Goal: Task Accomplishment & Management: Complete application form

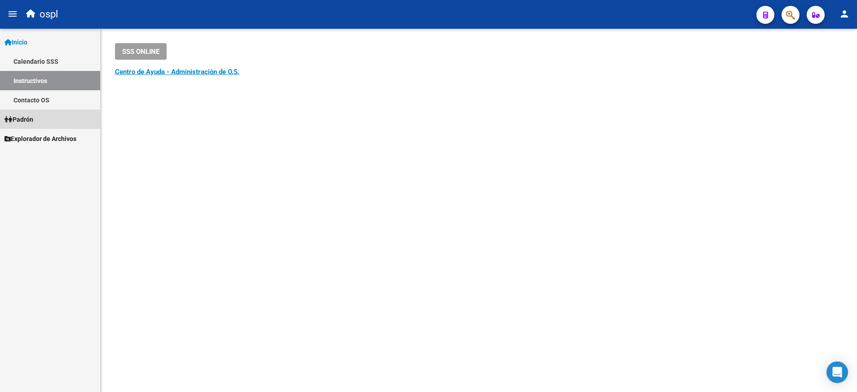
click at [54, 114] on link "Padrón" at bounding box center [50, 119] width 100 height 19
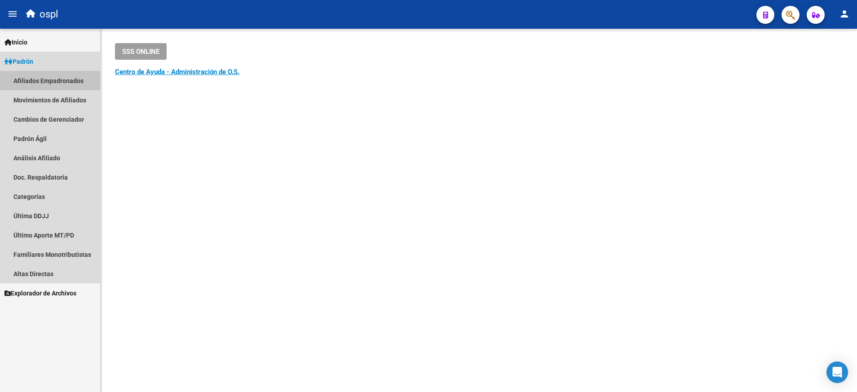
click at [79, 83] on link "Afiliados Empadronados" at bounding box center [50, 80] width 100 height 19
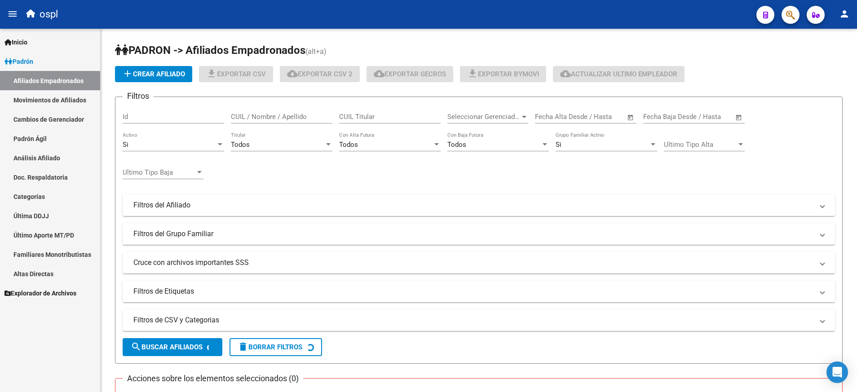
click at [311, 121] on div "CUIL / Nombre / Apellido" at bounding box center [281, 113] width 101 height 19
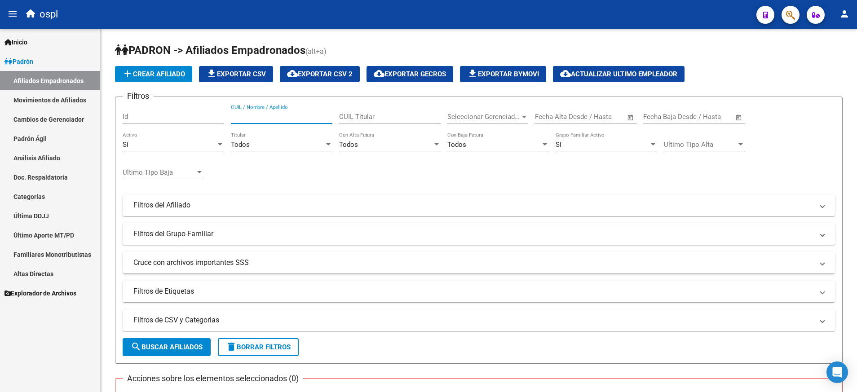
paste input "20211800225"
type input "20211800225"
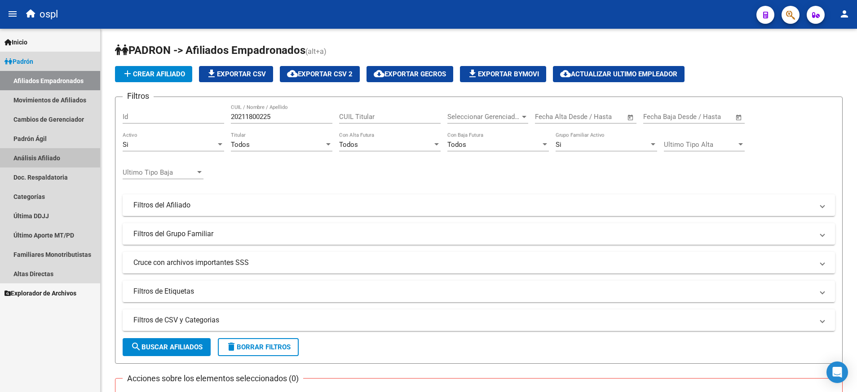
click at [59, 155] on link "Análisis Afiliado" at bounding box center [50, 157] width 100 height 19
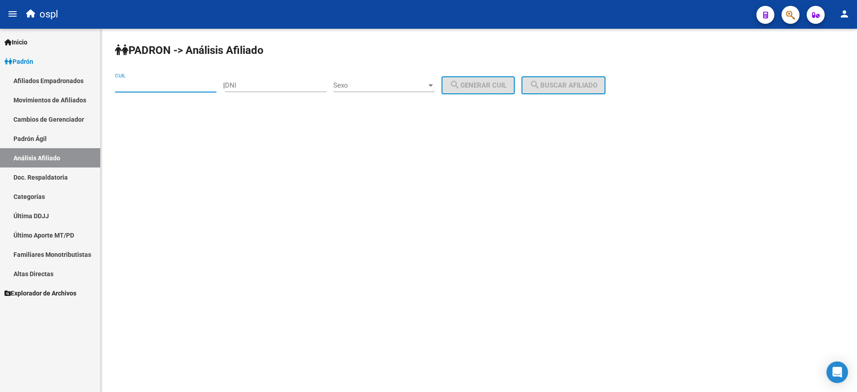
click at [189, 84] on input "CUIL" at bounding box center [165, 85] width 101 height 8
paste input "20-21180022-5"
type input "20-21180022-5"
click at [569, 90] on button "search Buscar afiliado" at bounding box center [563, 85] width 84 height 18
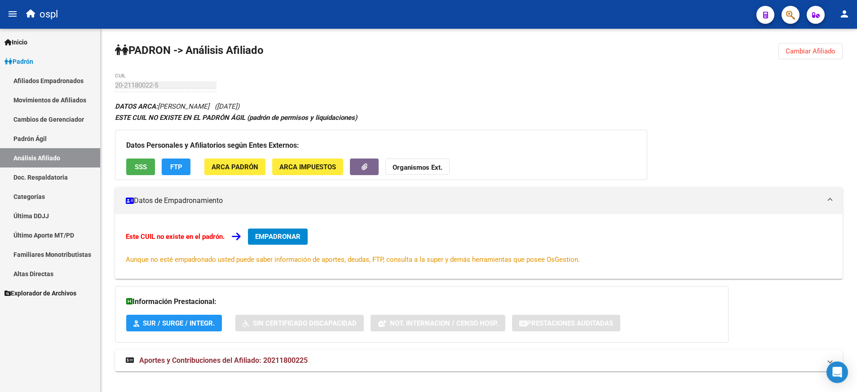
scroll to position [11, 0]
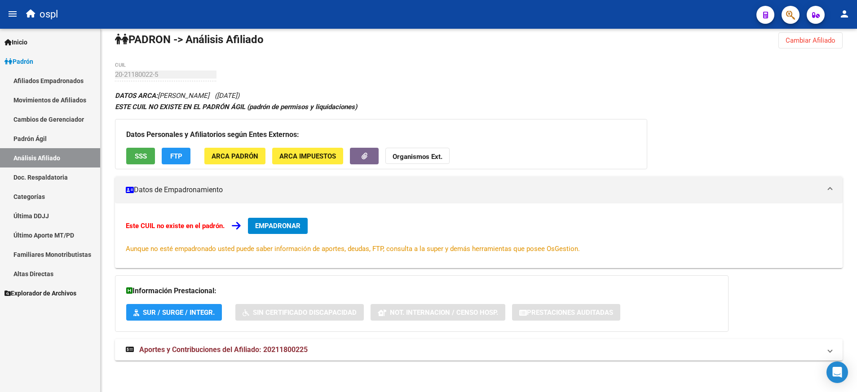
click at [296, 222] on span "EMPADRONAR" at bounding box center [277, 226] width 45 height 8
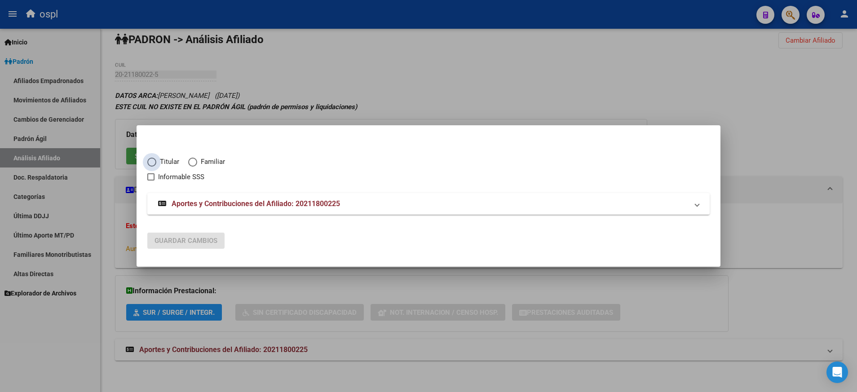
click at [155, 166] on label "Titular" at bounding box center [167, 162] width 41 height 10
click at [155, 166] on input "Titular" at bounding box center [151, 162] width 9 height 9
radio input "true"
checkbox input "true"
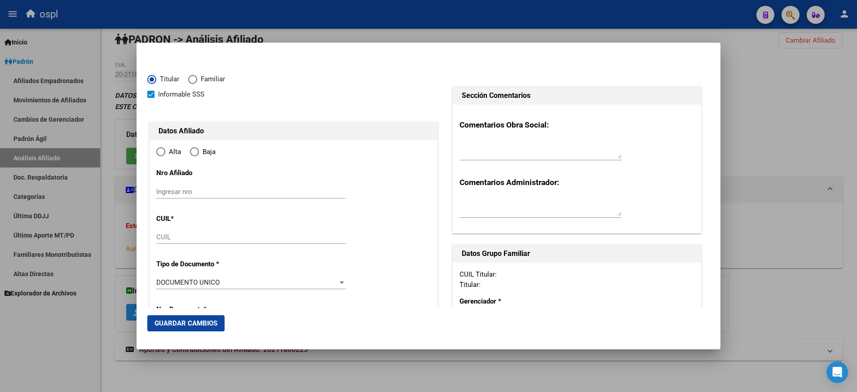
type input "20-21180022-5"
radio input "true"
type input "21180022"
type input "[PERSON_NAME]"
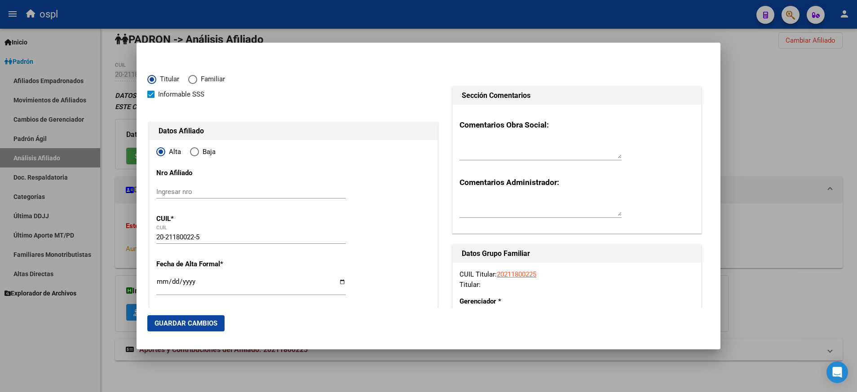
type input "[DATE]"
type input "[GEOGRAPHIC_DATA]"
type input "3364"
type input "SIN CALLE"
type input "[GEOGRAPHIC_DATA]"
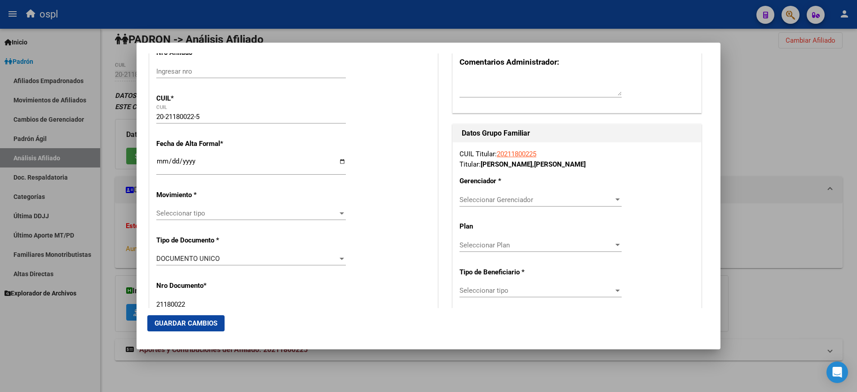
scroll to position [121, 0]
click at [340, 160] on input "Ingresar fecha" at bounding box center [250, 164] width 189 height 14
type input "[DATE]"
click at [338, 210] on div at bounding box center [342, 212] width 8 height 7
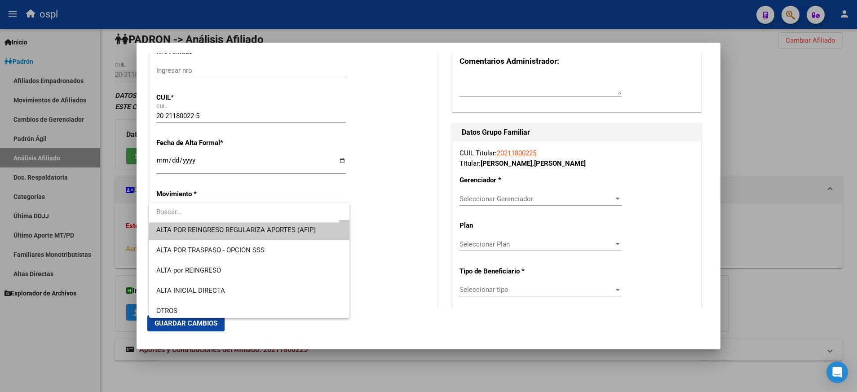
scroll to position [7, 0]
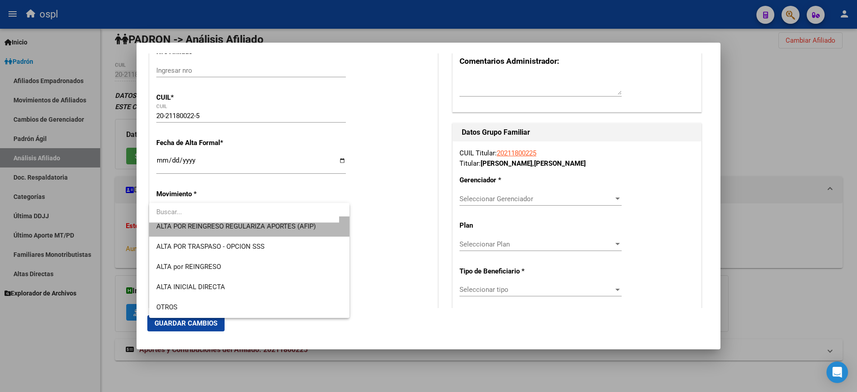
click at [331, 229] on span "ALTA POR REINGRESO REGULARIZA APORTES (AFIP)" at bounding box center [249, 226] width 186 height 20
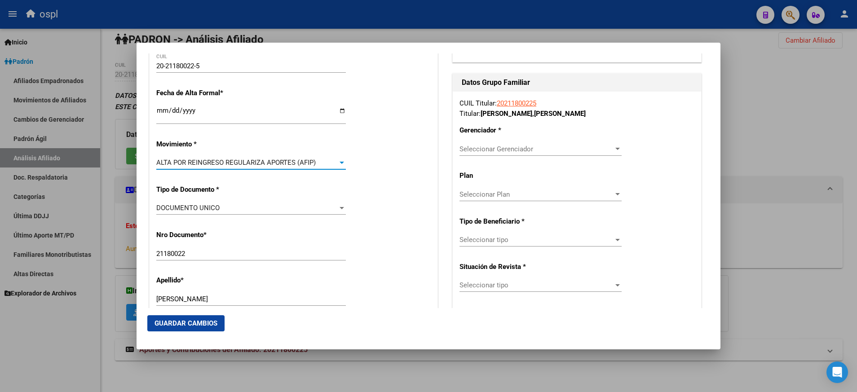
scroll to position [179, 0]
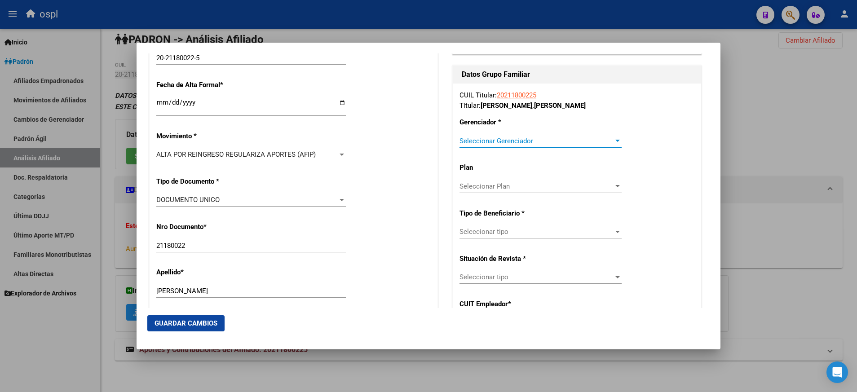
click at [615, 141] on div at bounding box center [617, 141] width 4 height 2
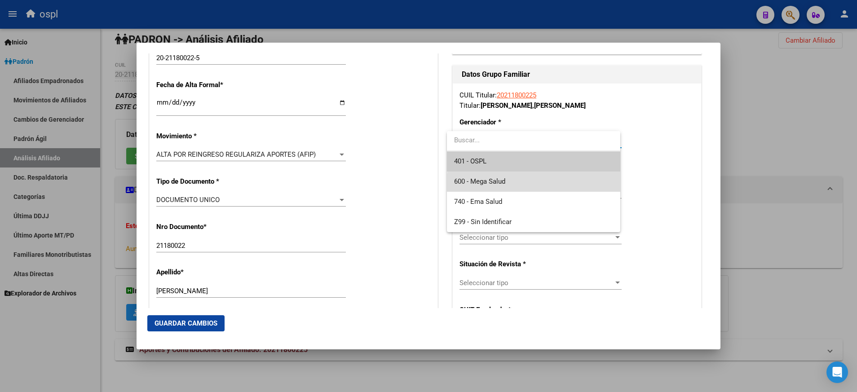
click at [544, 184] on span "600 - Mega Salud" at bounding box center [533, 182] width 159 height 20
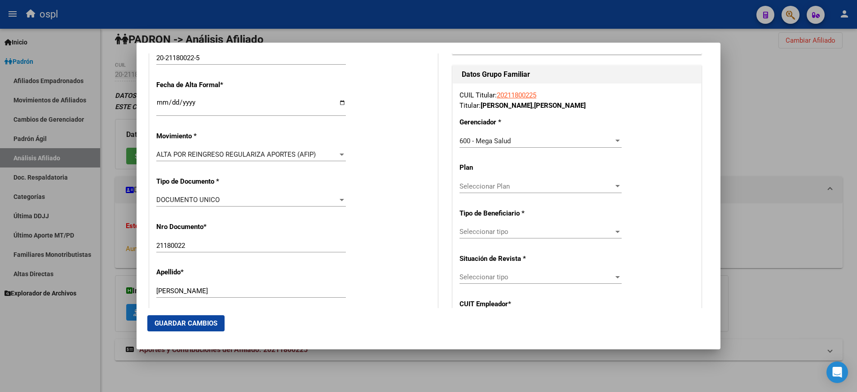
click at [607, 226] on div "Seleccionar tipo Seleccionar tipo" at bounding box center [540, 231] width 162 height 13
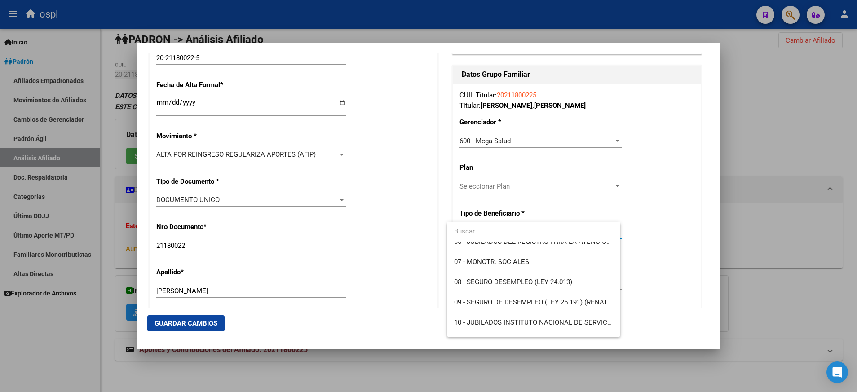
scroll to position [144, 0]
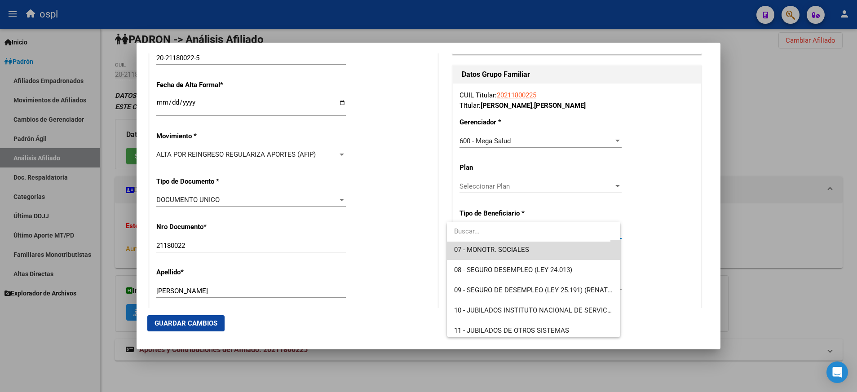
click at [571, 252] on span "07 - MONOTR. SOCIALES" at bounding box center [533, 250] width 159 height 20
type input "20-21180022-5"
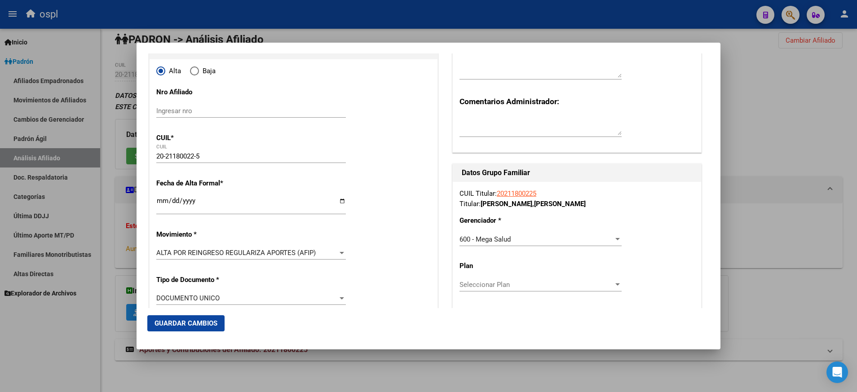
scroll to position [0, 0]
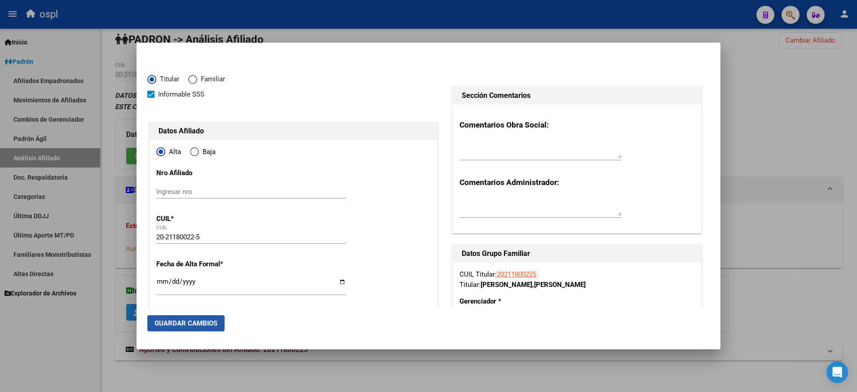
click at [210, 315] on button "Guardar Cambios" at bounding box center [185, 323] width 77 height 16
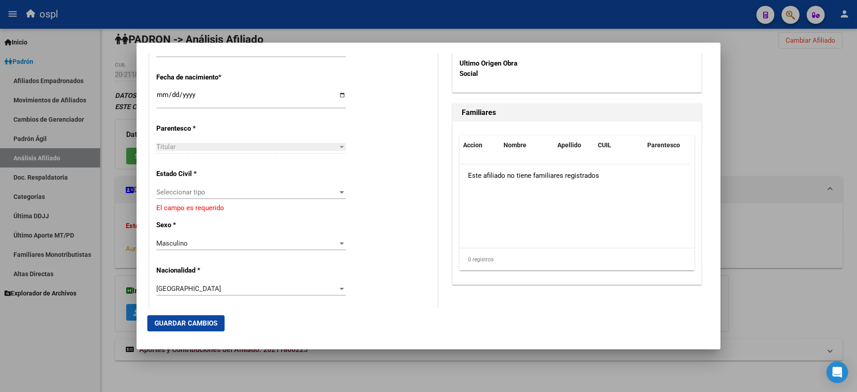
scroll to position [466, 0]
click at [340, 192] on div at bounding box center [342, 191] width 8 height 7
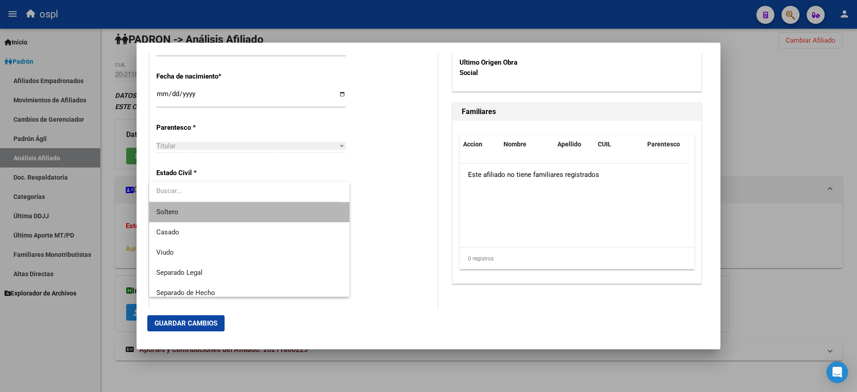
click at [318, 213] on span "Soltero" at bounding box center [249, 212] width 186 height 20
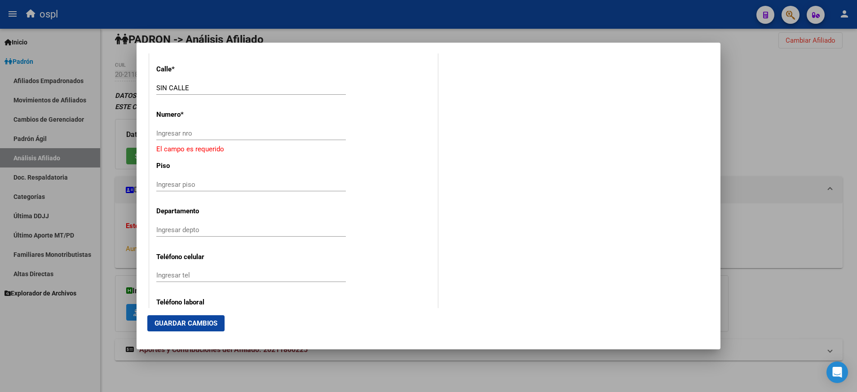
scroll to position [994, 0]
click at [207, 322] on span "Guardar Cambios" at bounding box center [185, 323] width 63 height 8
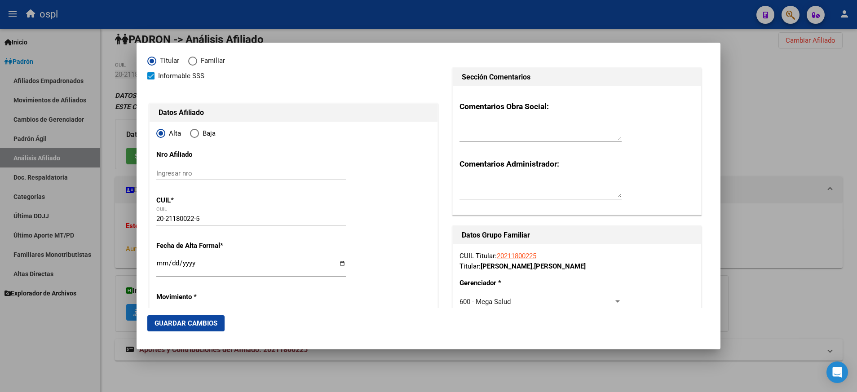
scroll to position [0, 0]
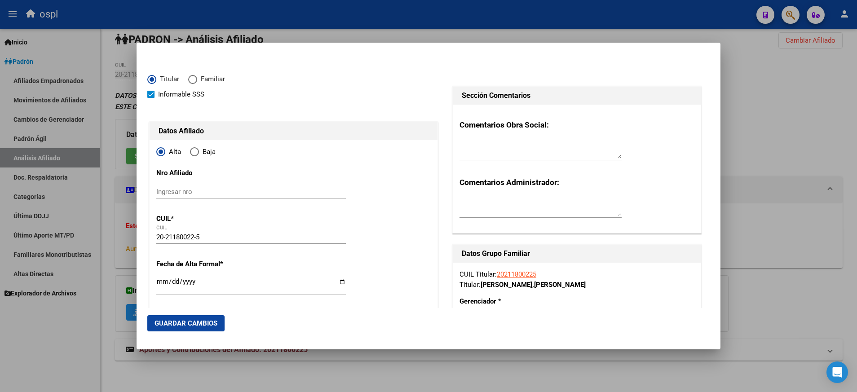
click at [212, 317] on button "Guardar Cambios" at bounding box center [185, 323] width 77 height 16
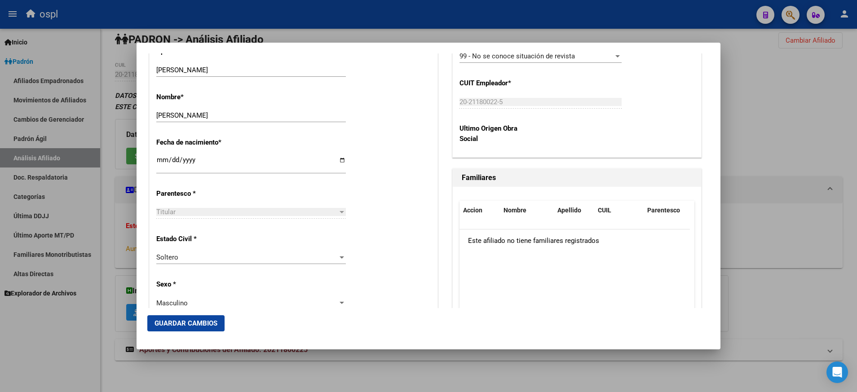
scroll to position [402, 0]
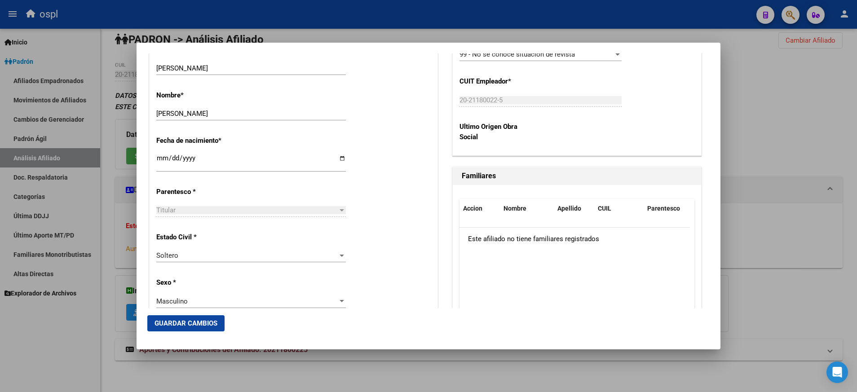
click at [338, 210] on div at bounding box center [342, 210] width 8 height 7
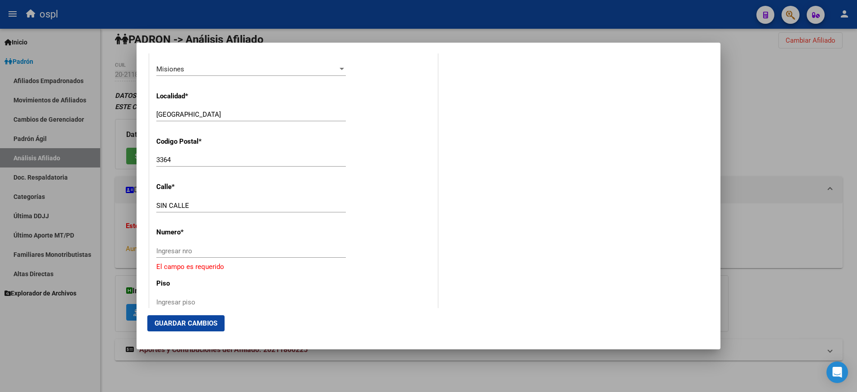
scroll to position [909, 0]
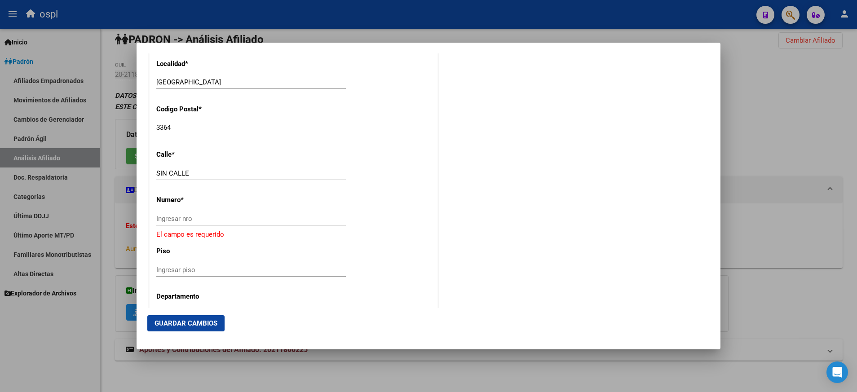
click at [246, 227] on div "Ingresar nro" at bounding box center [250, 223] width 189 height 22
click at [248, 221] on input "Ingresar nro" at bounding box center [250, 219] width 189 height 8
type input "c"
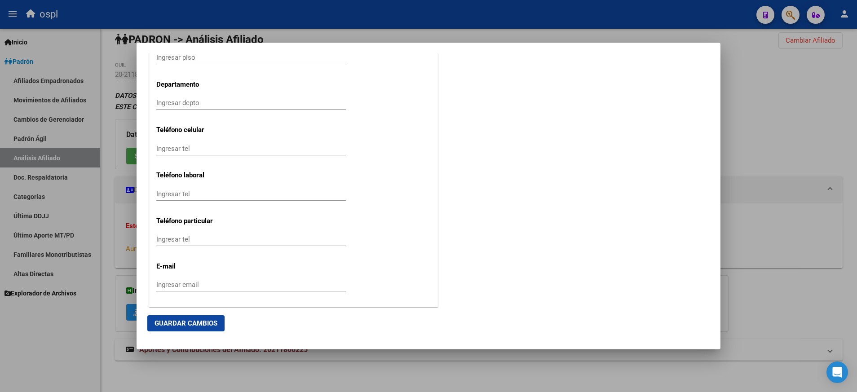
scroll to position [1125, 0]
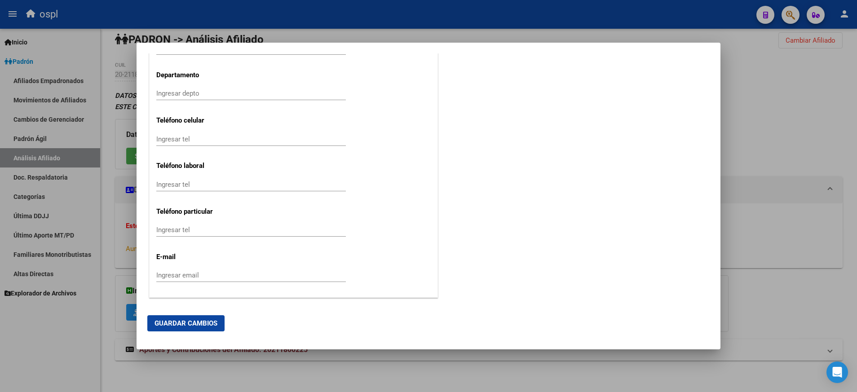
click at [215, 319] on span "Guardar Cambios" at bounding box center [185, 323] width 63 height 8
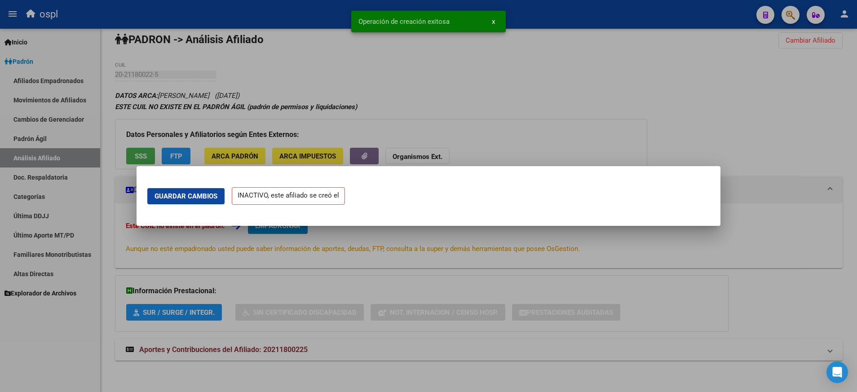
scroll to position [0, 0]
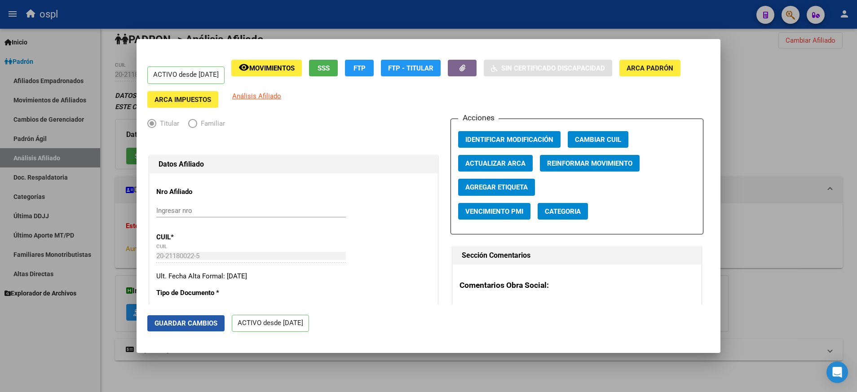
click at [207, 325] on span "Guardar Cambios" at bounding box center [185, 323] width 63 height 8
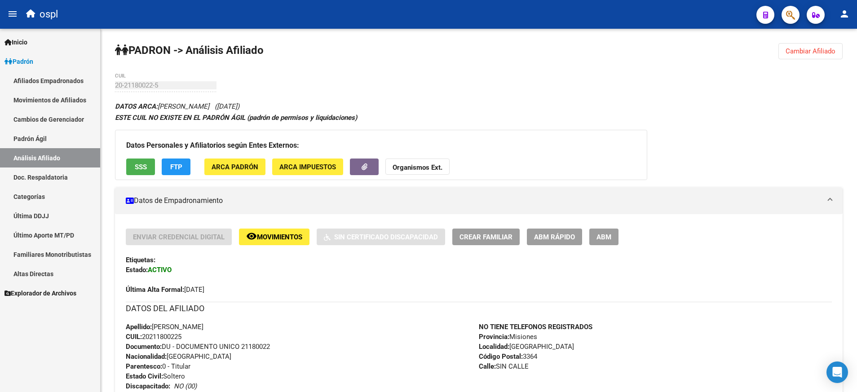
click at [62, 81] on link "Afiliados Empadronados" at bounding box center [50, 80] width 100 height 19
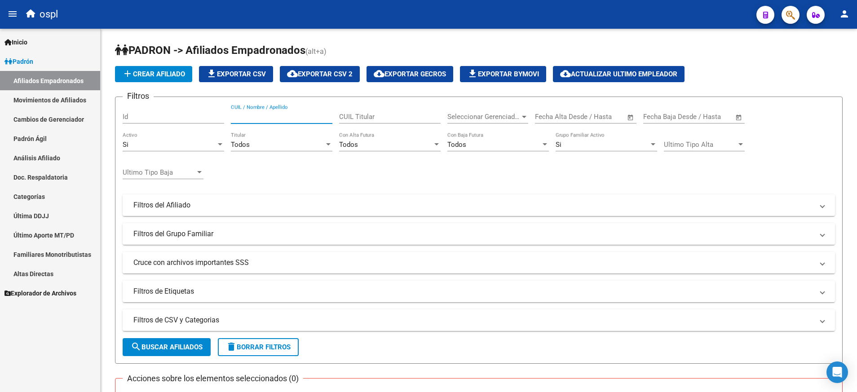
click at [307, 114] on input "CUIL / Nombre / Apellido" at bounding box center [281, 117] width 101 height 8
paste input "20215932932"
click at [264, 113] on input "20215932932" at bounding box center [281, 117] width 101 height 8
paste input "47976710"
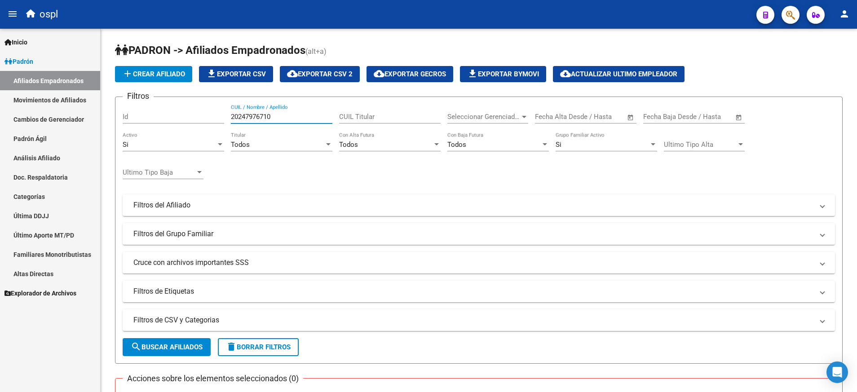
scroll to position [155, 0]
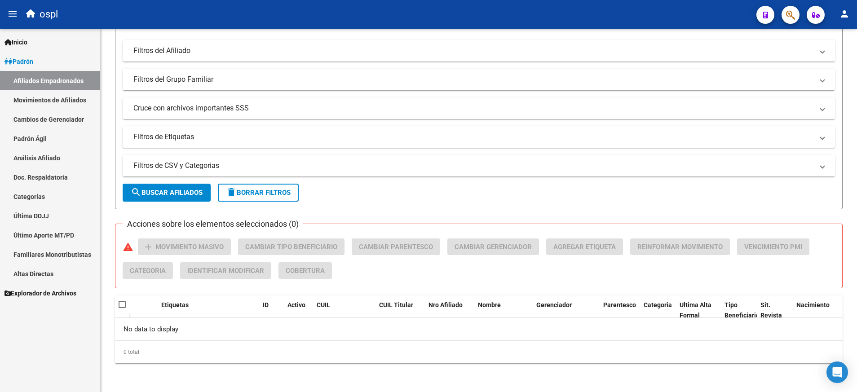
type input "20247976710"
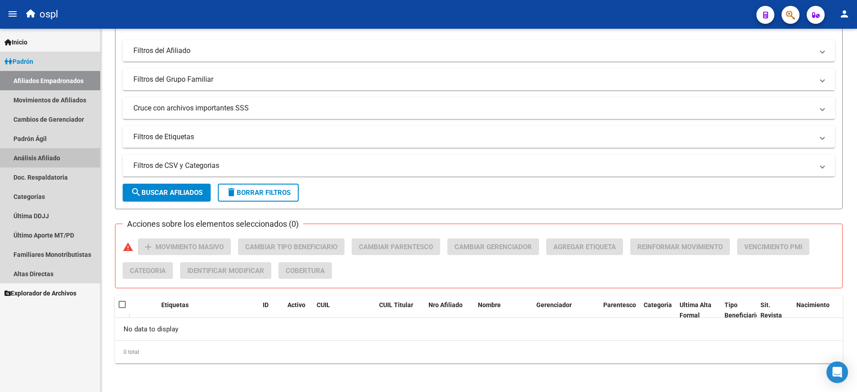
click at [57, 155] on link "Análisis Afiliado" at bounding box center [50, 157] width 100 height 19
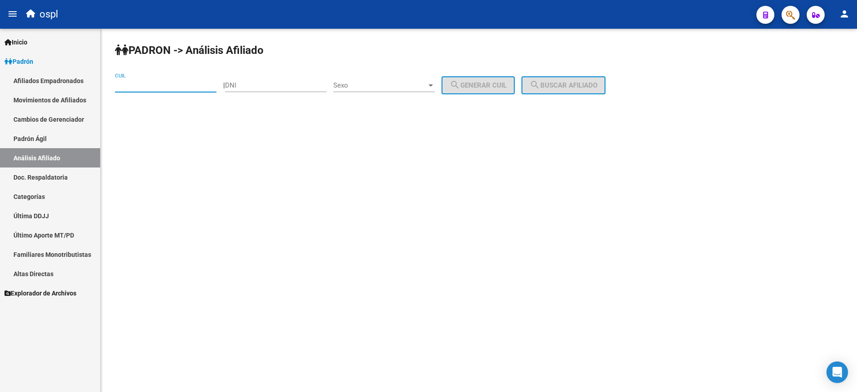
click at [199, 82] on input "CUIL" at bounding box center [165, 85] width 101 height 8
paste input "20-24797671-0"
type input "20-24797671-0"
click at [563, 87] on span "search Buscar afiliado" at bounding box center [563, 85] width 68 height 8
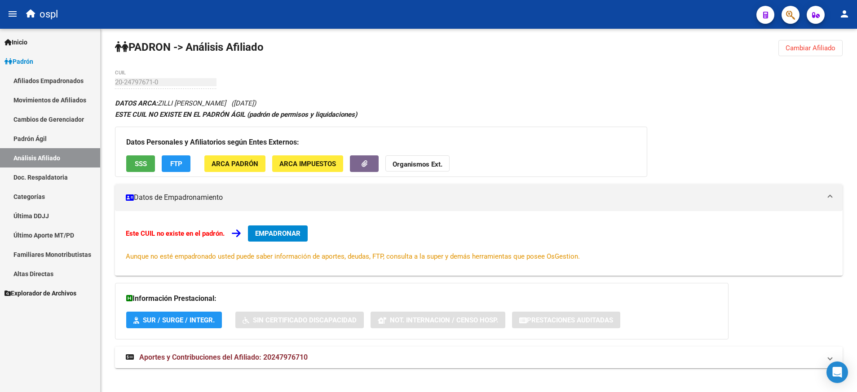
scroll to position [11, 0]
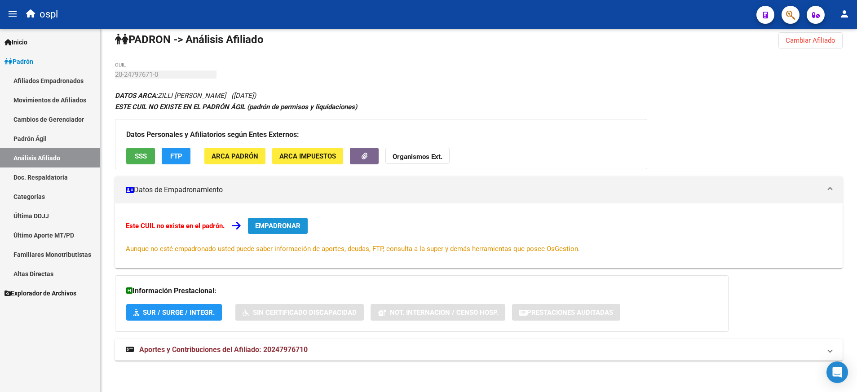
click at [288, 220] on button "EMPADRONAR" at bounding box center [278, 226] width 60 height 16
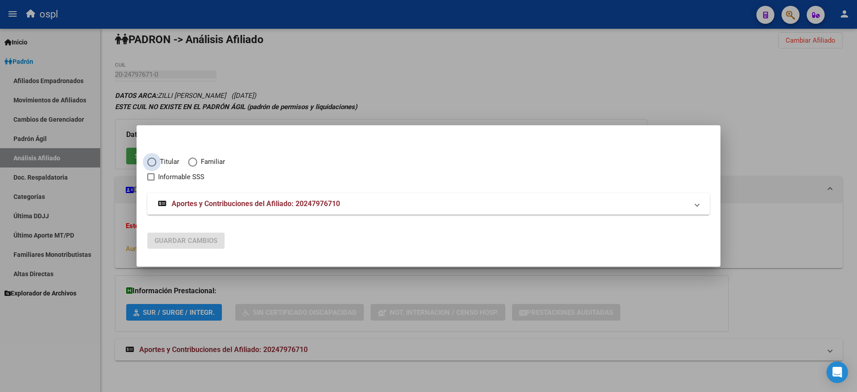
click at [154, 162] on span "Elija una opción" at bounding box center [151, 162] width 9 height 9
click at [154, 162] on input "Titular" at bounding box center [151, 162] width 9 height 9
radio input "true"
checkbox input "true"
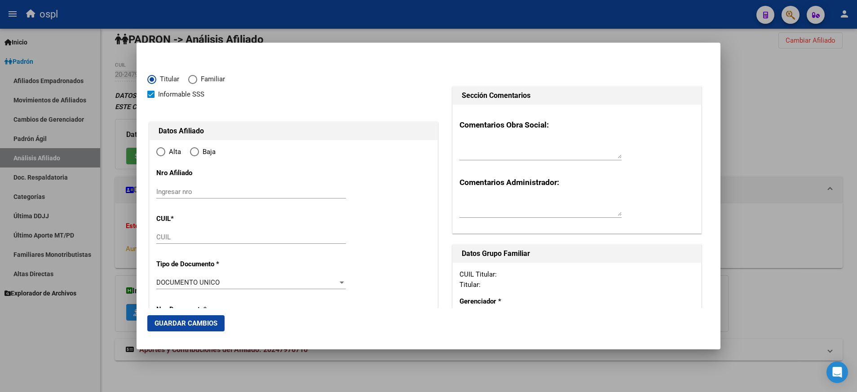
type input "20-24797671-0"
radio input "true"
type input "24797671"
type input "ZILLI"
type input "[PERSON_NAME]"
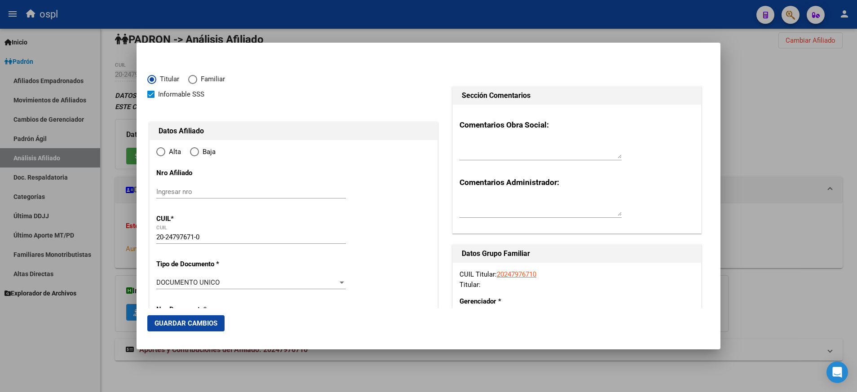
type input "[DATE]"
type input "DOS ARROYOS"
type input "3315"
type input "SECCION E LOTE"
type input "83"
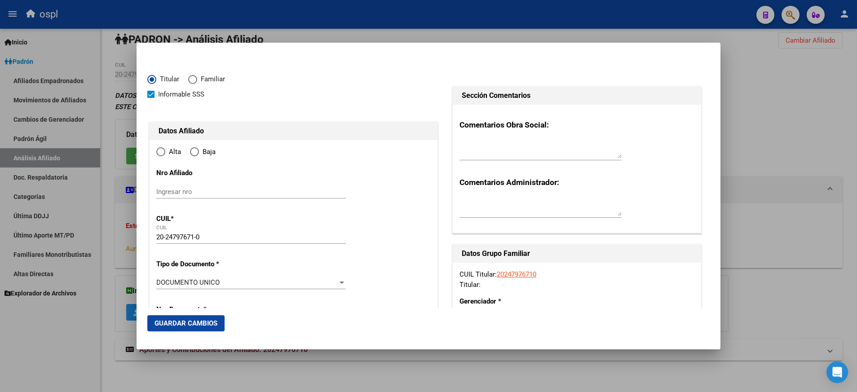
type input "0"
type input "DOS ARROYOS"
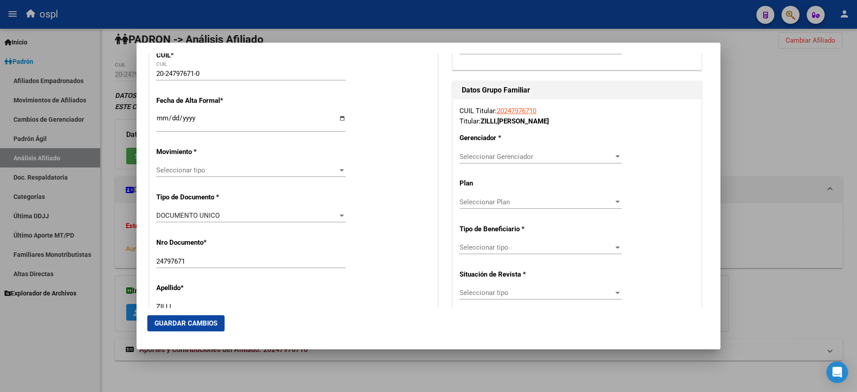
scroll to position [168, 0]
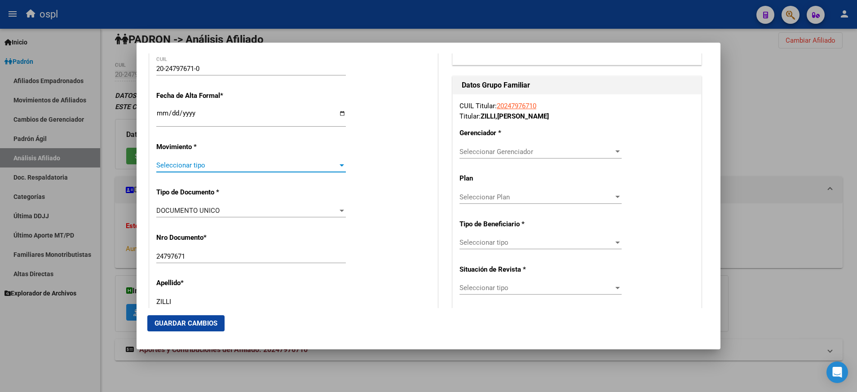
click at [339, 165] on div at bounding box center [341, 165] width 4 height 2
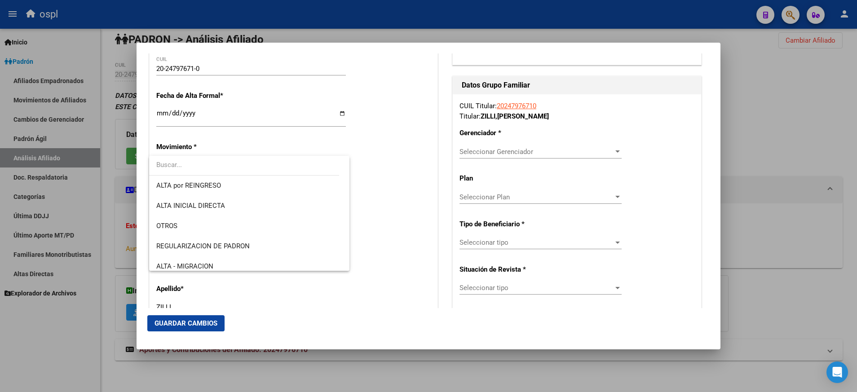
scroll to position [55, 0]
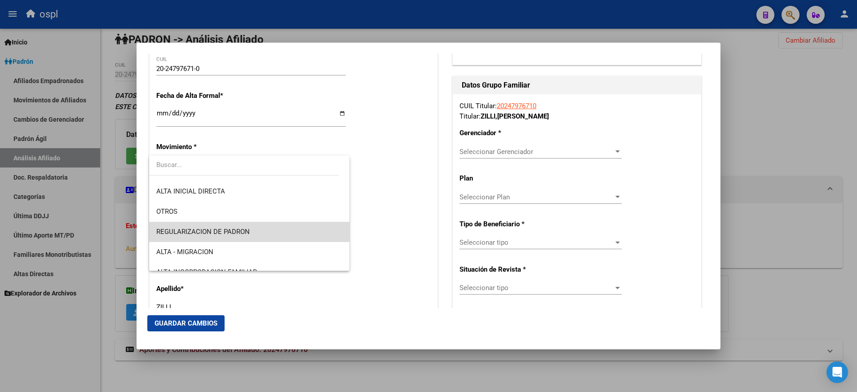
click at [301, 233] on span "REGULARIZACION DE PADRON" at bounding box center [249, 232] width 186 height 20
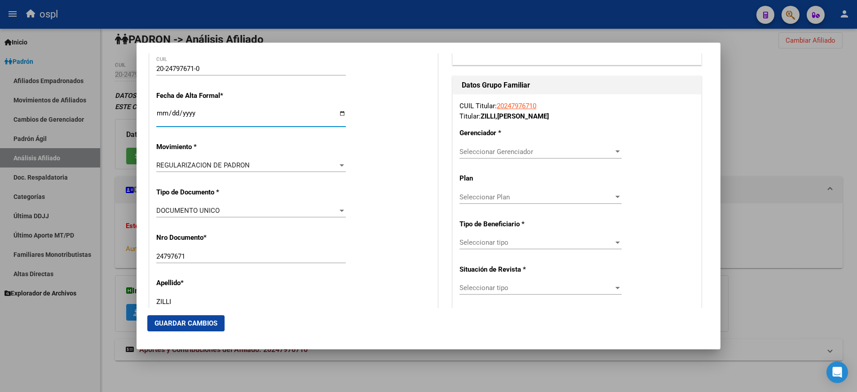
click at [339, 112] on input "Ingresar fecha" at bounding box center [250, 117] width 189 height 14
click at [339, 117] on input "Ingresar fecha" at bounding box center [250, 117] width 189 height 14
type input "[DATE]"
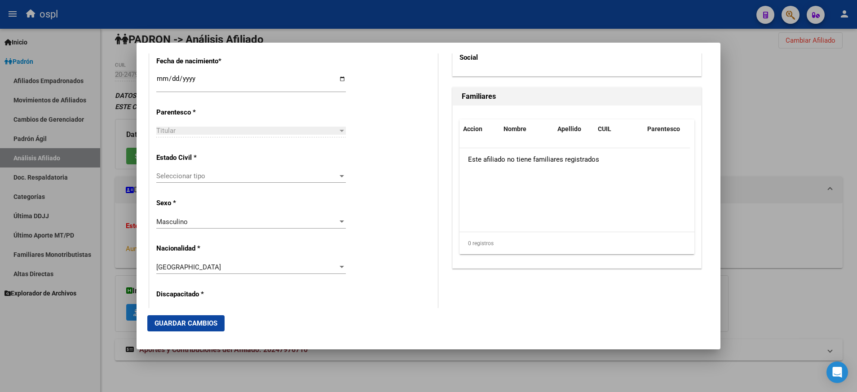
scroll to position [477, 0]
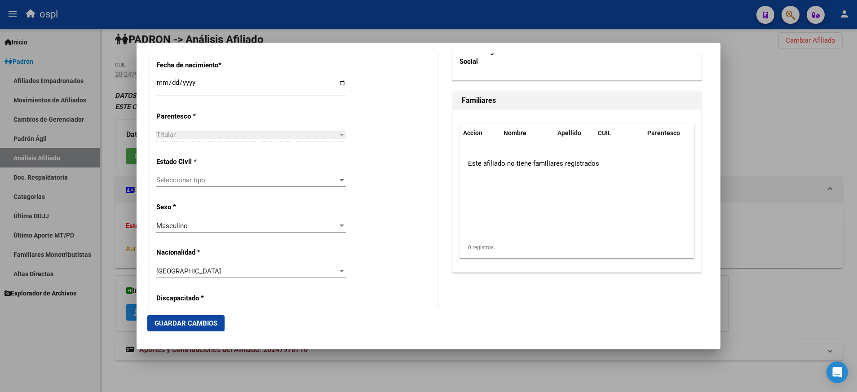
click at [337, 184] on div "Seleccionar tipo Seleccionar tipo" at bounding box center [250, 179] width 189 height 13
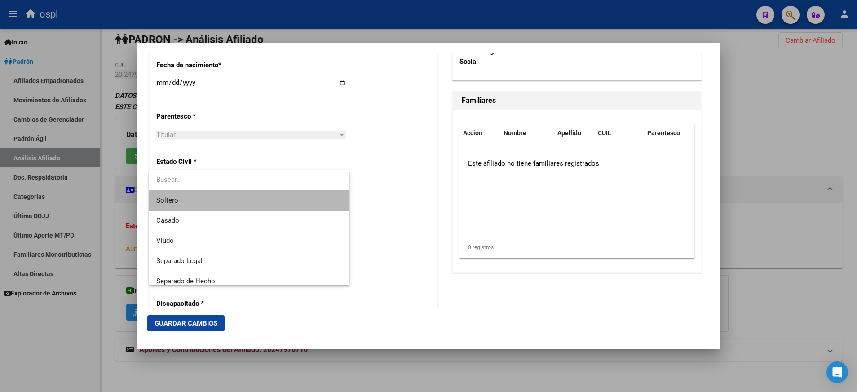
click at [315, 201] on span "Soltero" at bounding box center [249, 200] width 186 height 20
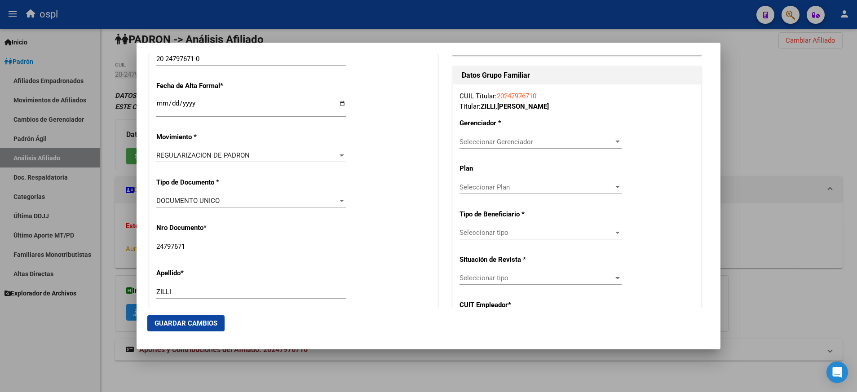
scroll to position [176, 0]
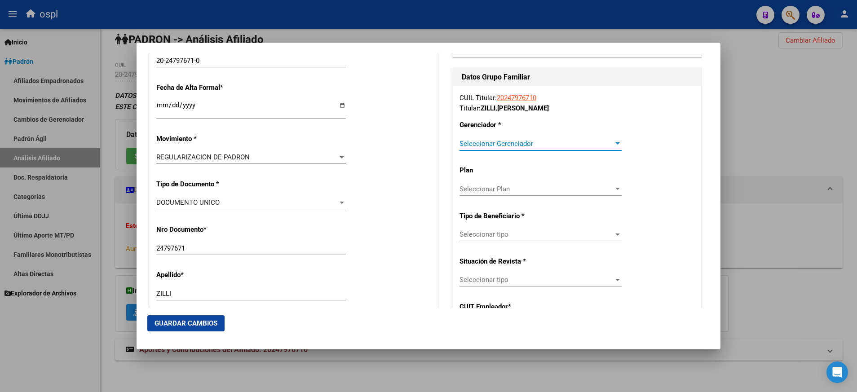
click at [613, 145] on div at bounding box center [617, 143] width 8 height 7
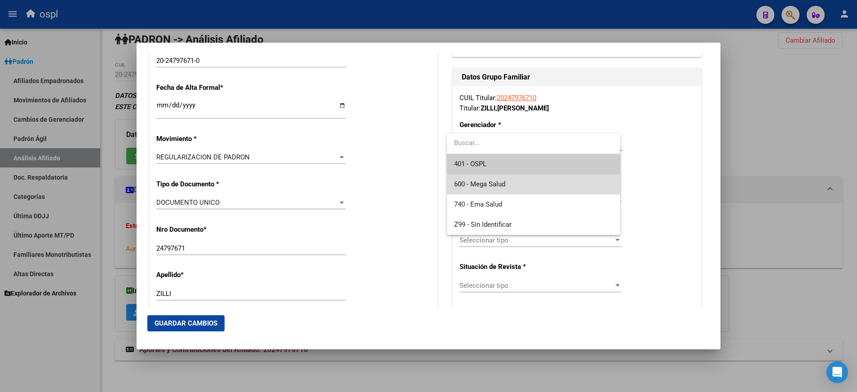
click at [556, 183] on span "600 - Mega Salud" at bounding box center [533, 184] width 159 height 20
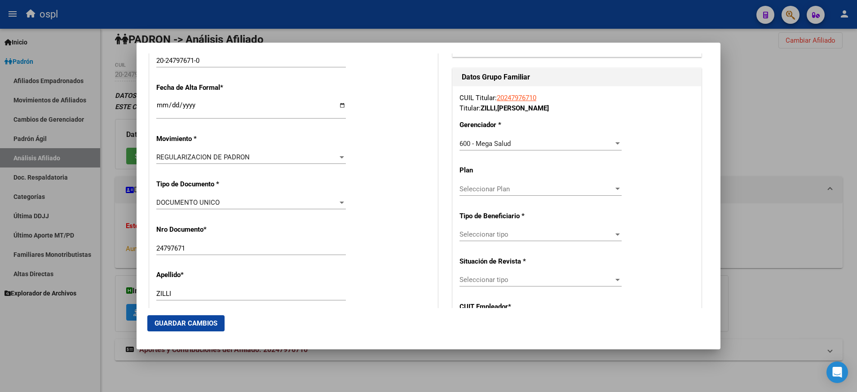
click at [608, 238] on div "Seleccionar tipo Seleccionar tipo" at bounding box center [540, 234] width 162 height 13
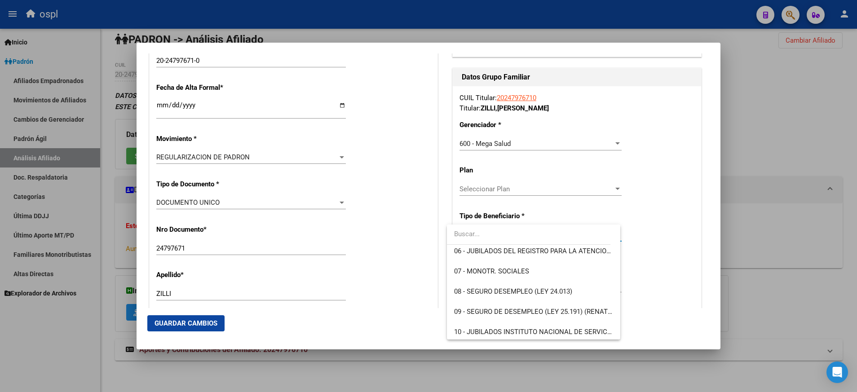
scroll to position [110, 0]
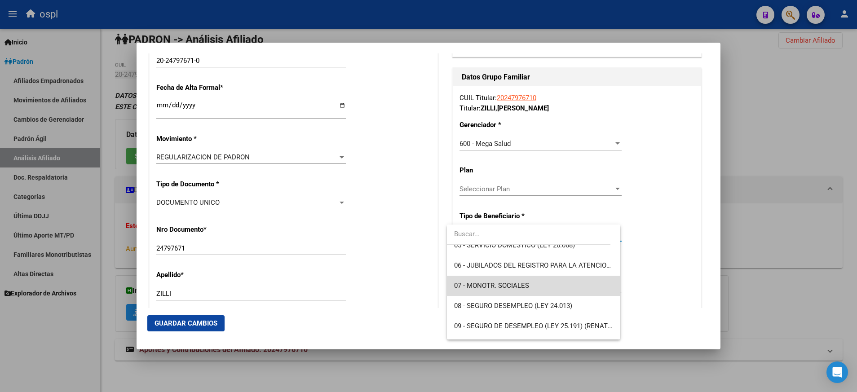
click at [583, 284] on span "07 - MONOTR. SOCIALES" at bounding box center [533, 286] width 159 height 20
type input "20-24797671-0"
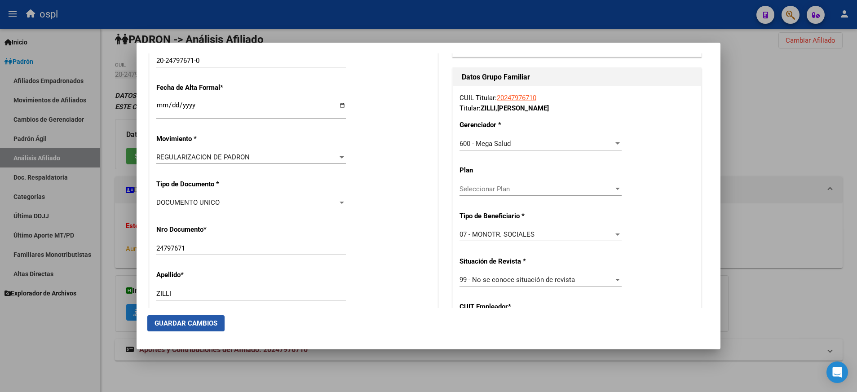
click at [200, 322] on span "Guardar Cambios" at bounding box center [185, 323] width 63 height 8
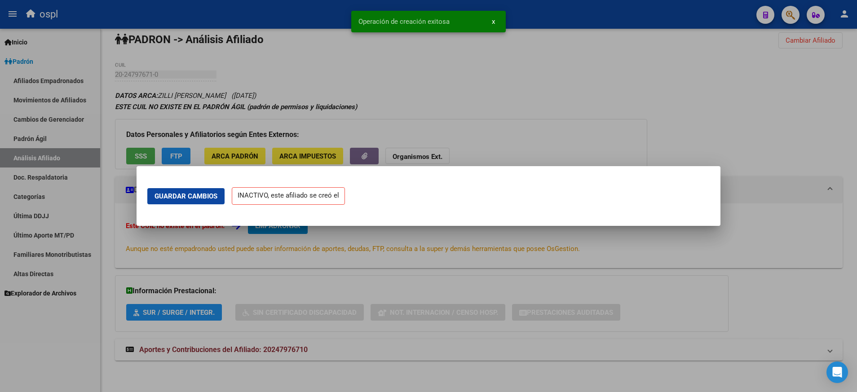
scroll to position [0, 0]
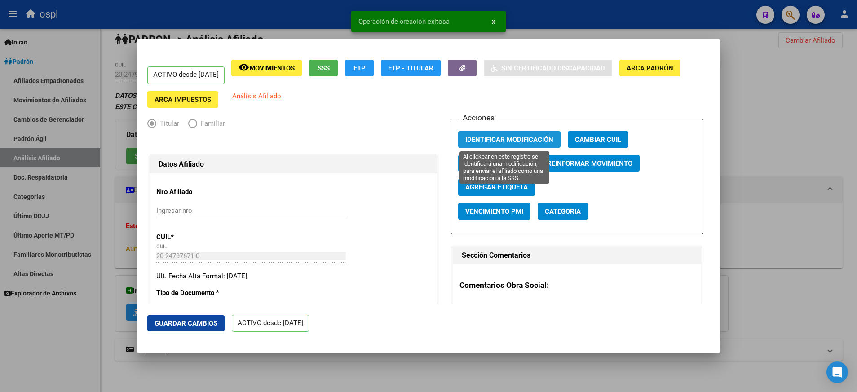
click at [510, 145] on button "Identificar Modificación" at bounding box center [509, 139] width 102 height 17
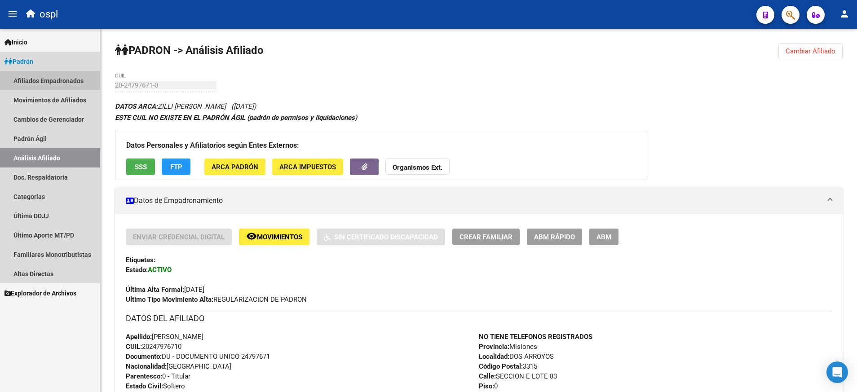
click at [76, 84] on link "Afiliados Empadronados" at bounding box center [50, 80] width 100 height 19
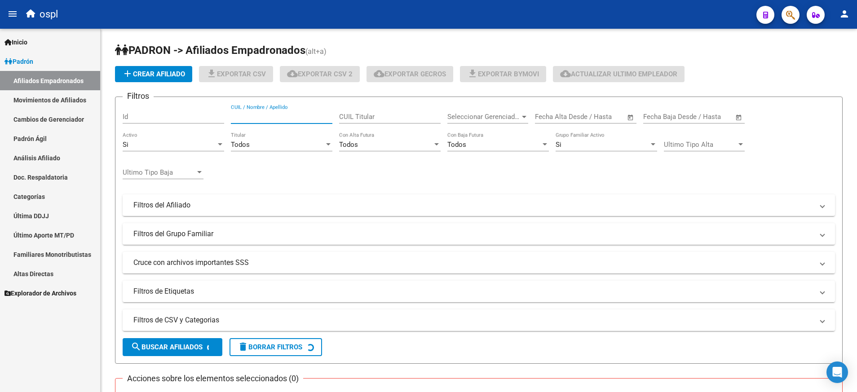
click at [281, 115] on input "CUIL / Nombre / Apellido" at bounding box center [281, 117] width 101 height 8
paste input "20136497899"
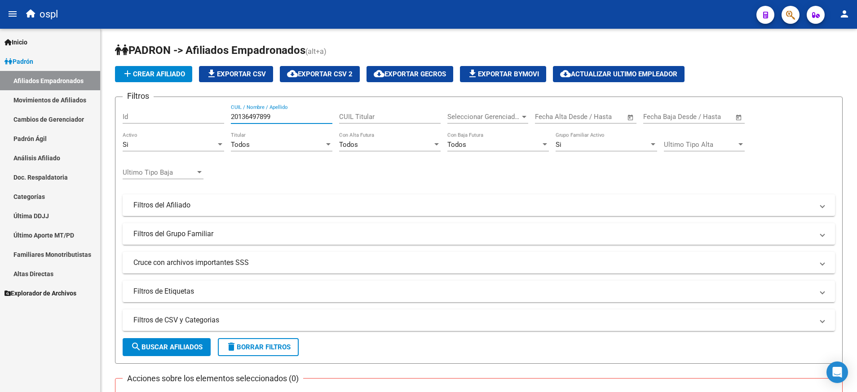
scroll to position [155, 0]
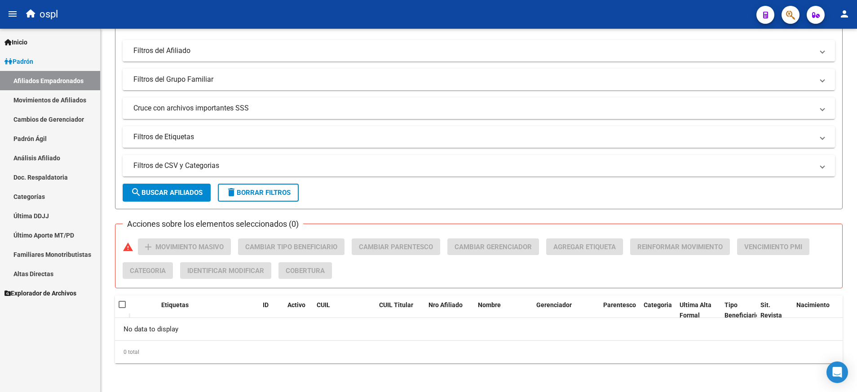
type input "20136497899"
click at [182, 193] on span "search Buscar Afiliados" at bounding box center [167, 193] width 72 height 8
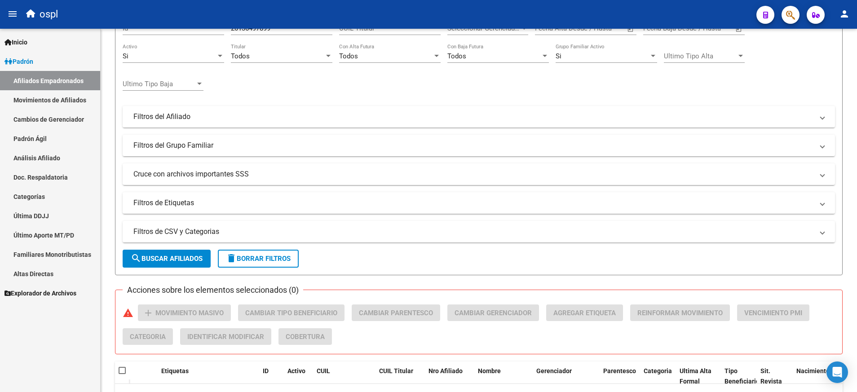
scroll to position [88, 0]
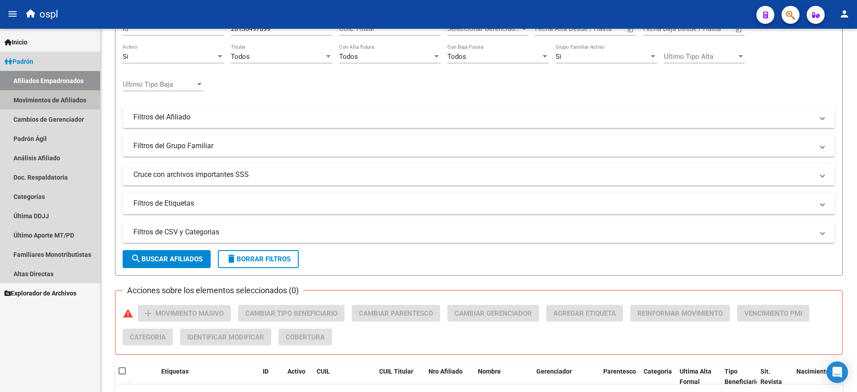
click at [77, 101] on link "Movimientos de Afiliados" at bounding box center [50, 99] width 100 height 19
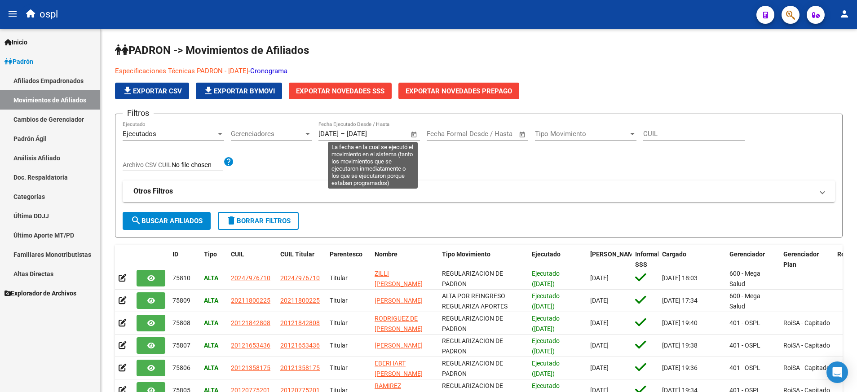
click at [418, 137] on span "Open calendar" at bounding box center [414, 134] width 22 height 22
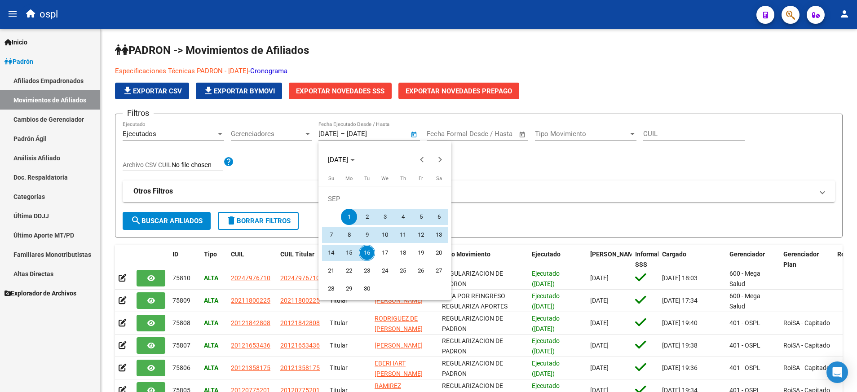
click at [413, 135] on div at bounding box center [428, 196] width 857 height 392
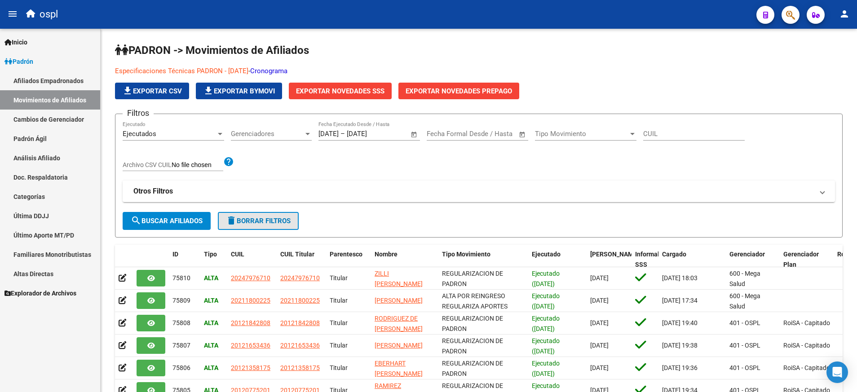
click at [258, 213] on button "delete Borrar Filtros" at bounding box center [258, 221] width 81 height 18
click at [652, 132] on input "CUIL" at bounding box center [693, 134] width 101 height 8
paste input "20136497899"
click at [155, 224] on span "search Buscar Afiliados" at bounding box center [167, 221] width 72 height 8
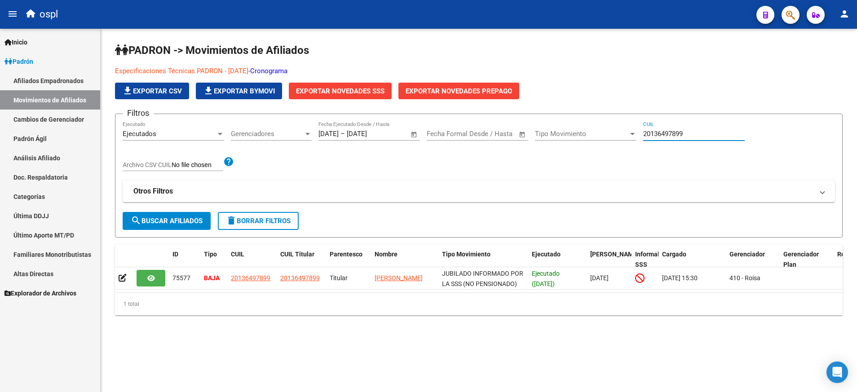
click at [650, 136] on input "20136497899" at bounding box center [693, 134] width 101 height 8
paste input "48915866"
click at [652, 128] on div "20148915866 CUIL" at bounding box center [693, 130] width 101 height 19
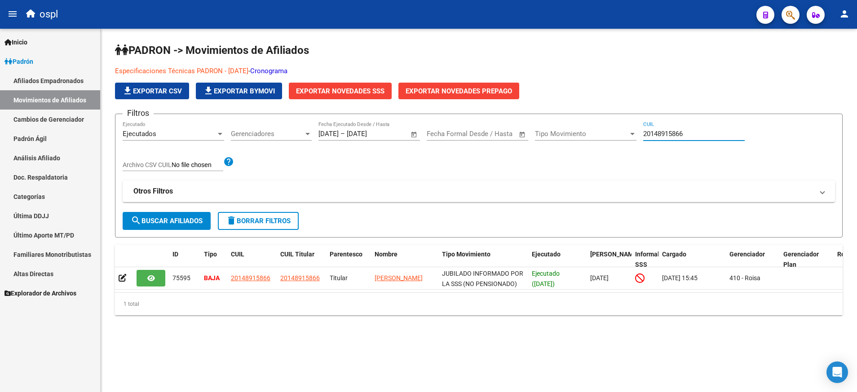
paste input "20176459620"
type input "2"
paste input "20176459620"
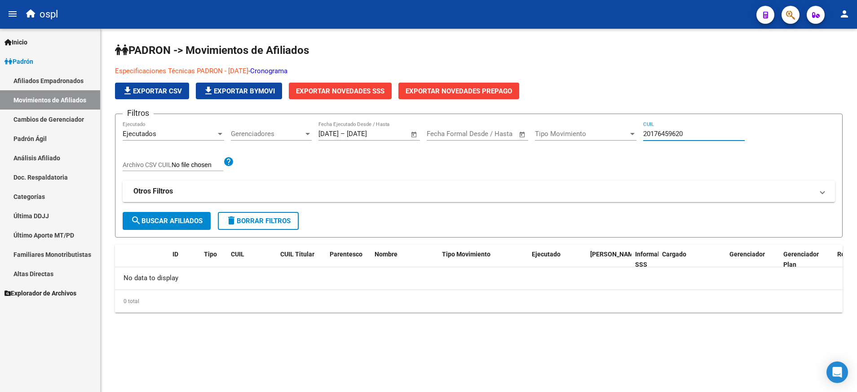
type input "20176459620"
click at [182, 218] on span "search Buscar Afiliados" at bounding box center [167, 221] width 72 height 8
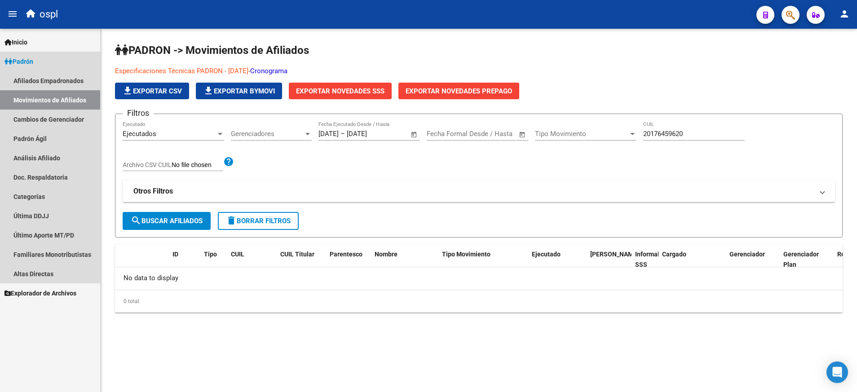
click at [33, 59] on span "Padrón" at bounding box center [18, 62] width 29 height 10
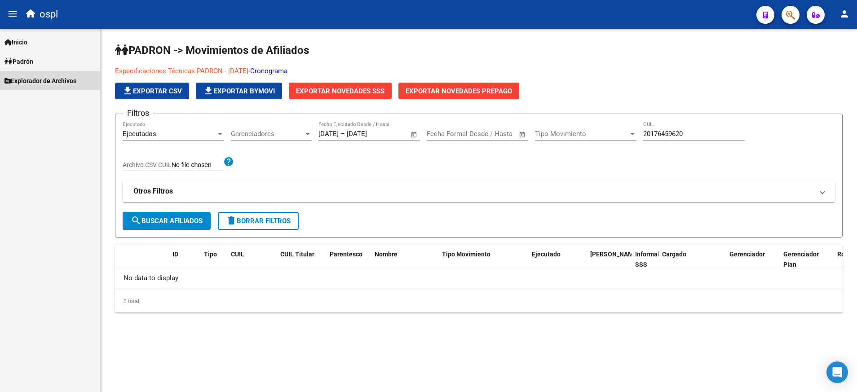
click at [46, 73] on link "Explorador de Archivos" at bounding box center [50, 80] width 100 height 19
click at [33, 57] on span "Padrón" at bounding box center [18, 62] width 29 height 10
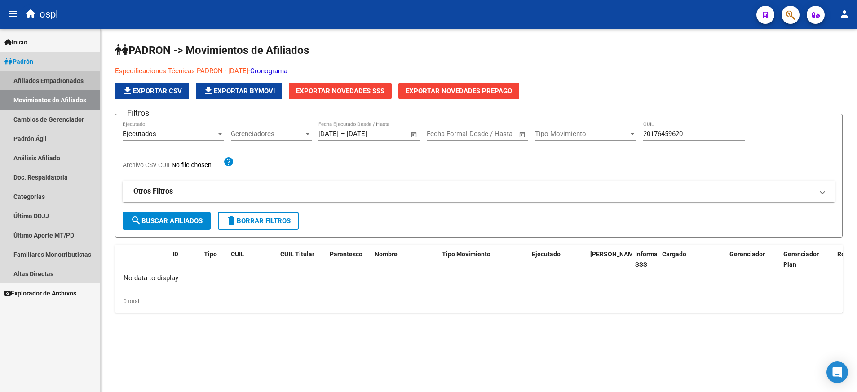
click at [36, 75] on link "Afiliados Empadronados" at bounding box center [50, 80] width 100 height 19
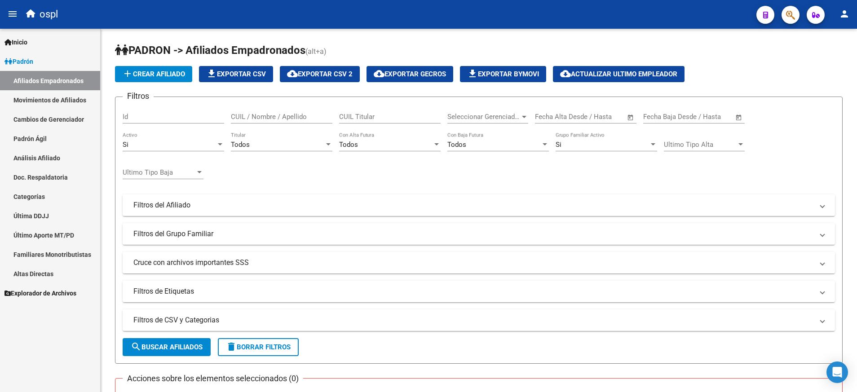
click at [372, 111] on div "CUIL Titular" at bounding box center [389, 113] width 101 height 19
paste input "20176459620"
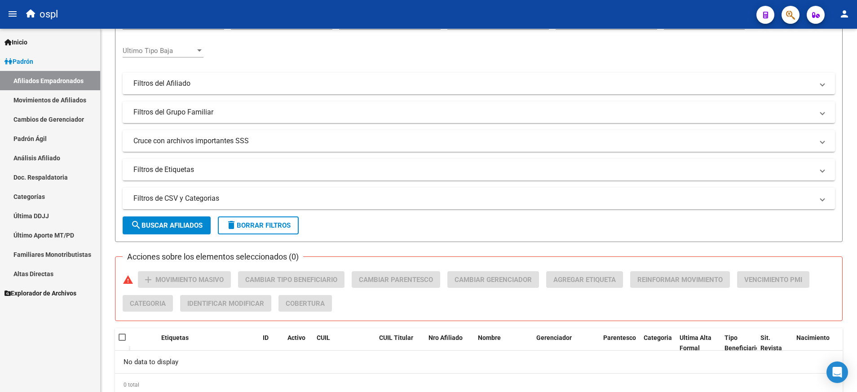
scroll to position [155, 0]
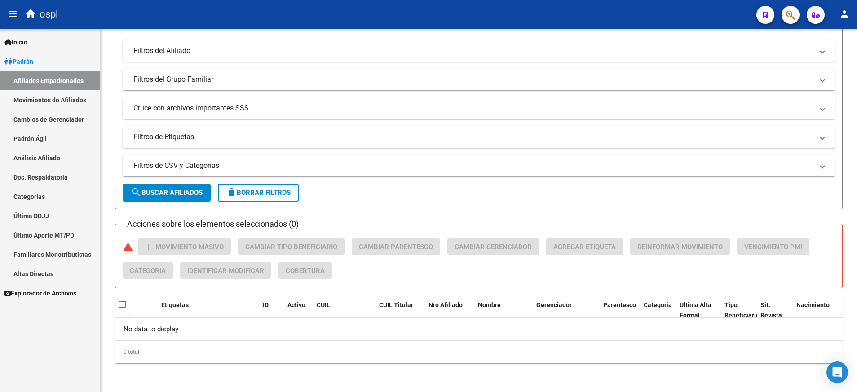
type input "20176459620"
click at [187, 197] on button "search Buscar Afiliados" at bounding box center [167, 193] width 88 height 18
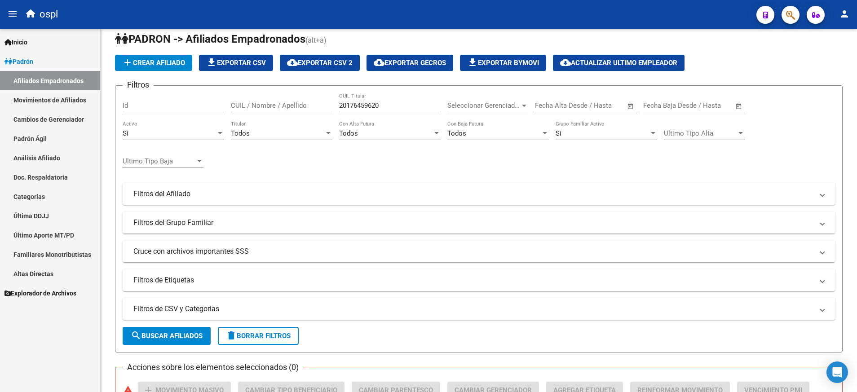
scroll to position [0, 0]
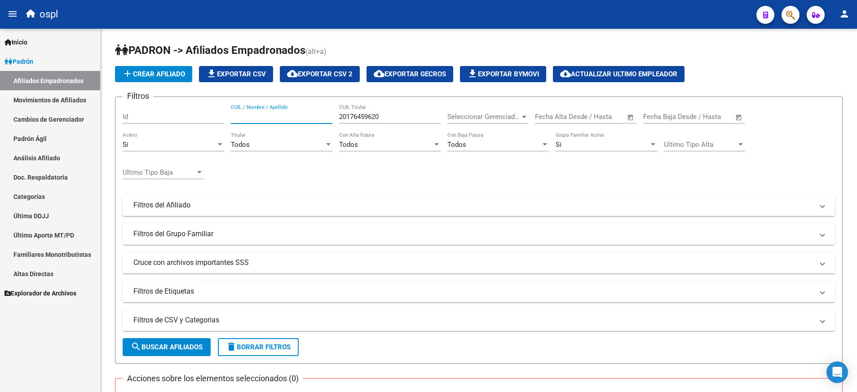
click at [253, 118] on input "CUIL / Nombre / Apellido" at bounding box center [281, 117] width 101 height 8
paste input "20181369605"
type input "20181369605"
click at [182, 344] on span "search Buscar Afiliados" at bounding box center [167, 347] width 72 height 8
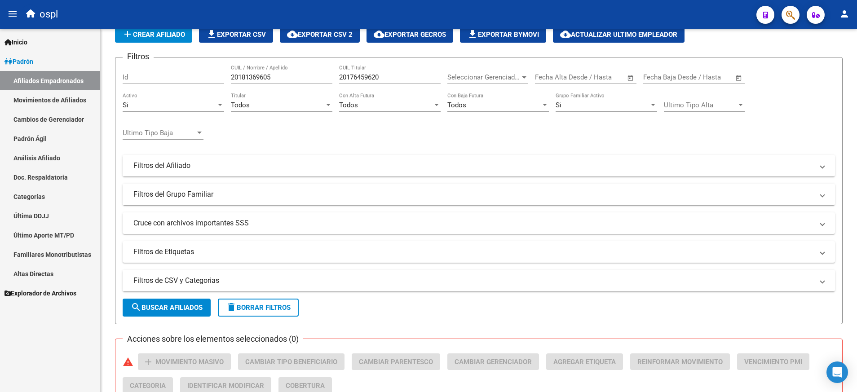
scroll to position [38, 0]
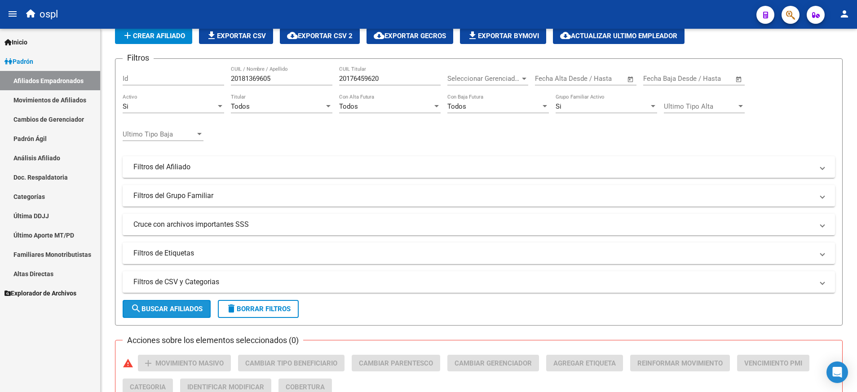
click at [180, 308] on span "search Buscar Afiliados" at bounding box center [167, 309] width 72 height 8
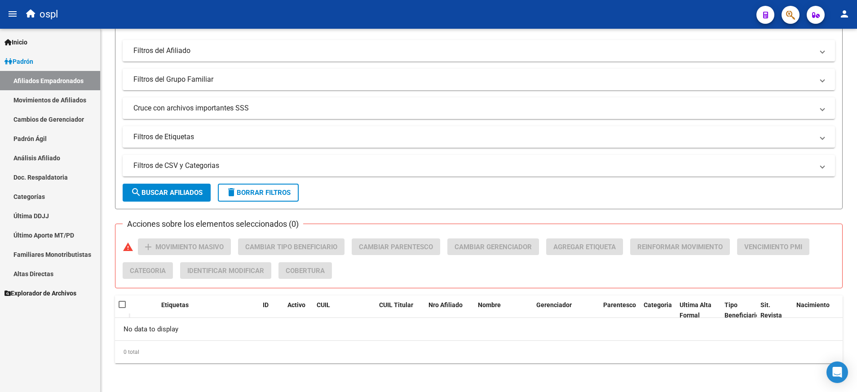
scroll to position [0, 0]
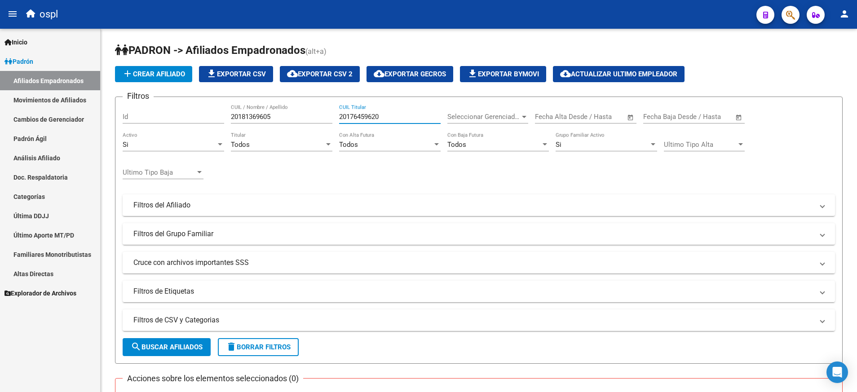
click at [367, 116] on input "20176459620" at bounding box center [389, 117] width 101 height 8
paste input "81891042"
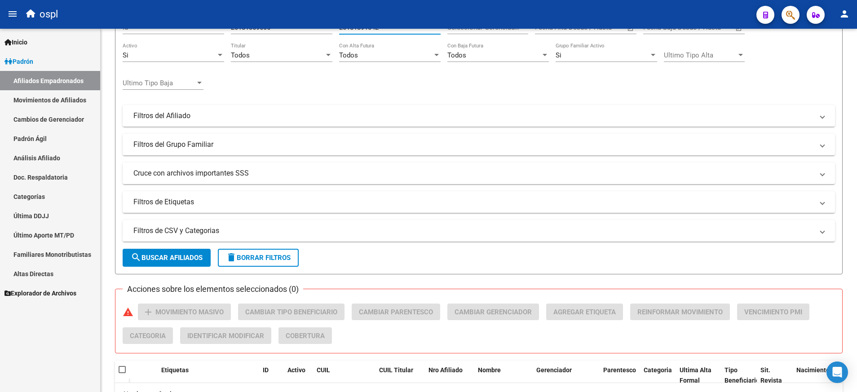
scroll to position [155, 0]
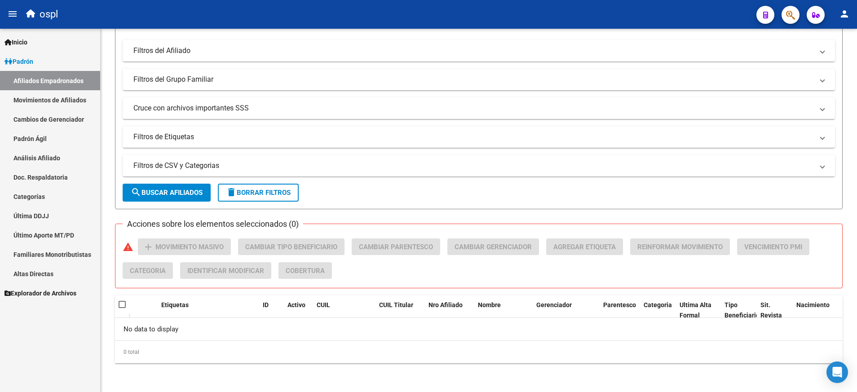
type input "20181891042"
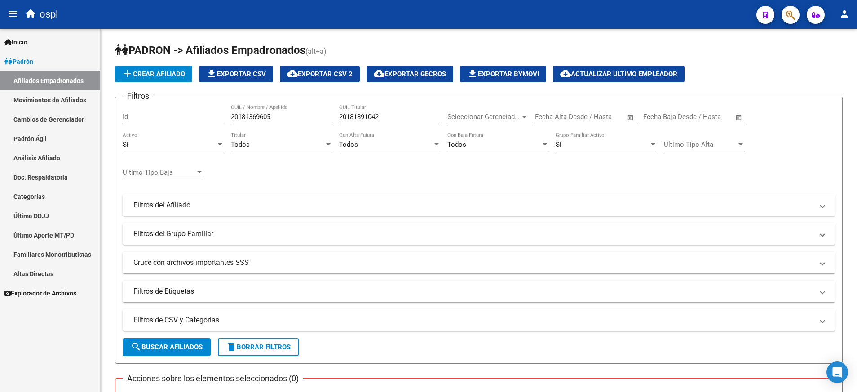
click at [42, 137] on link "Padrón Ágil" at bounding box center [50, 138] width 100 height 19
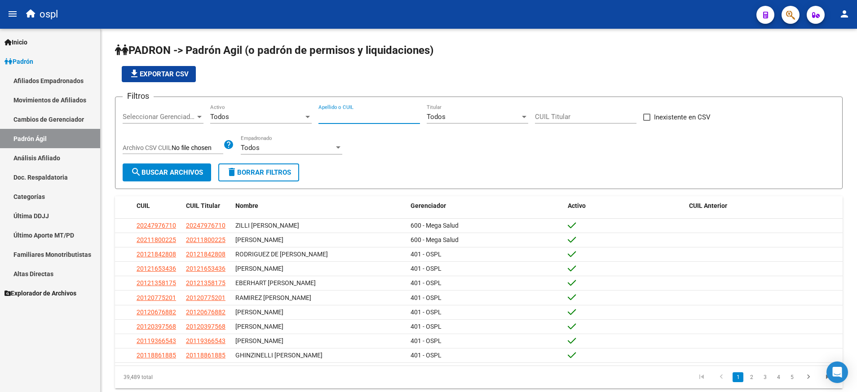
click at [379, 115] on input "Apellido o CUIL" at bounding box center [368, 117] width 101 height 8
paste input "20181891042"
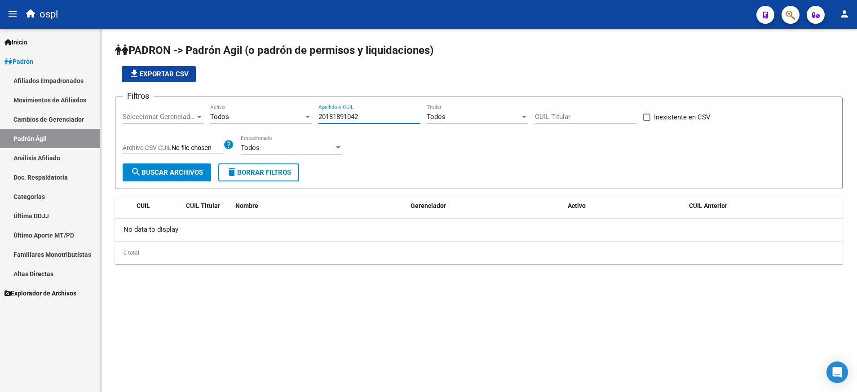
type input "20181891042"
click at [53, 82] on link "Afiliados Empadronados" at bounding box center [50, 80] width 100 height 19
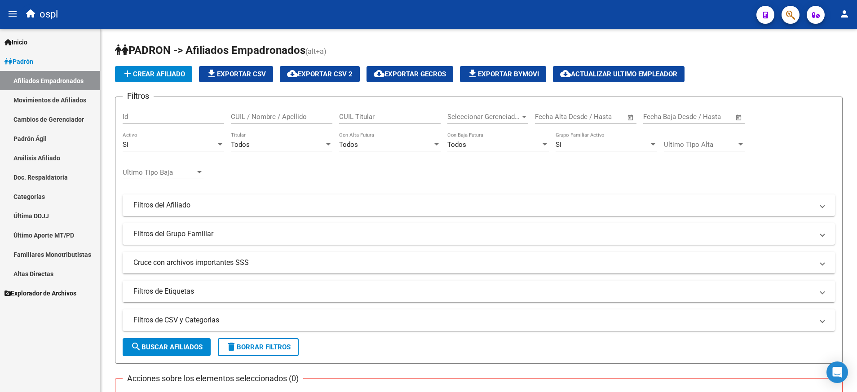
click at [282, 115] on input "CUIL / Nombre / Apellido" at bounding box center [281, 117] width 101 height 8
paste input "20181891042"
type input "20181891042"
